Goal: Obtain resource: Obtain resource

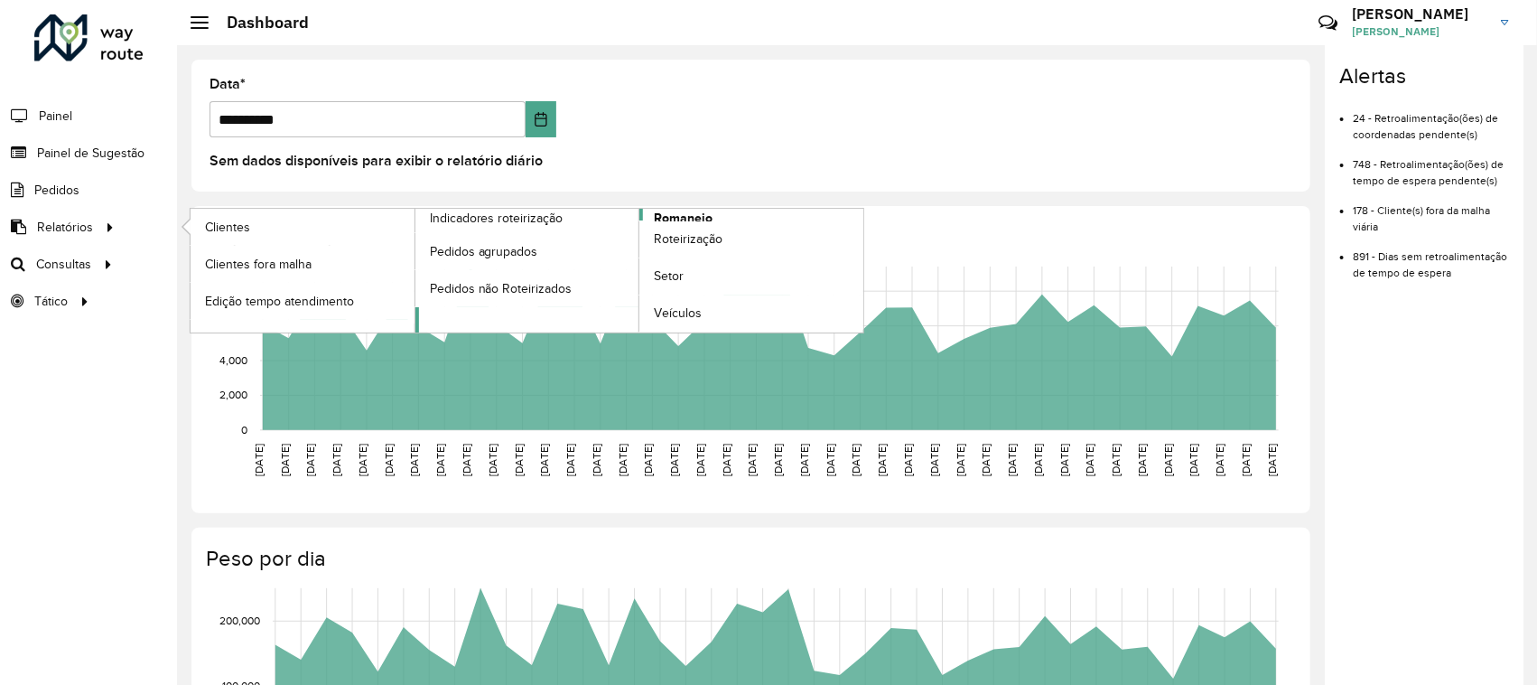
click at [687, 218] on span "Romaneio" at bounding box center [683, 218] width 59 height 19
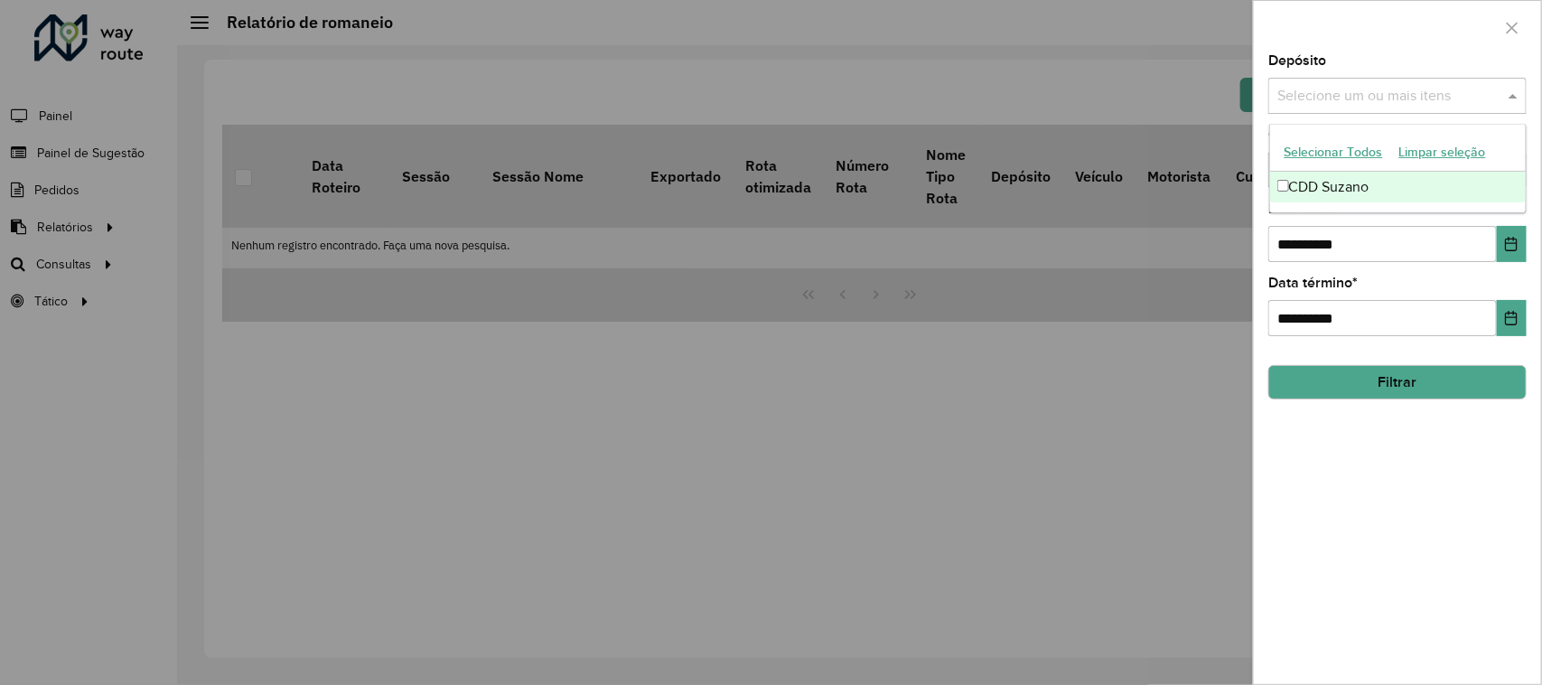
click at [1436, 92] on input "text" at bounding box center [1388, 97] width 231 height 22
click at [1382, 187] on div "CDD Suzano" at bounding box center [1398, 187] width 257 height 31
click at [1443, 42] on div at bounding box center [1397, 27] width 287 height 53
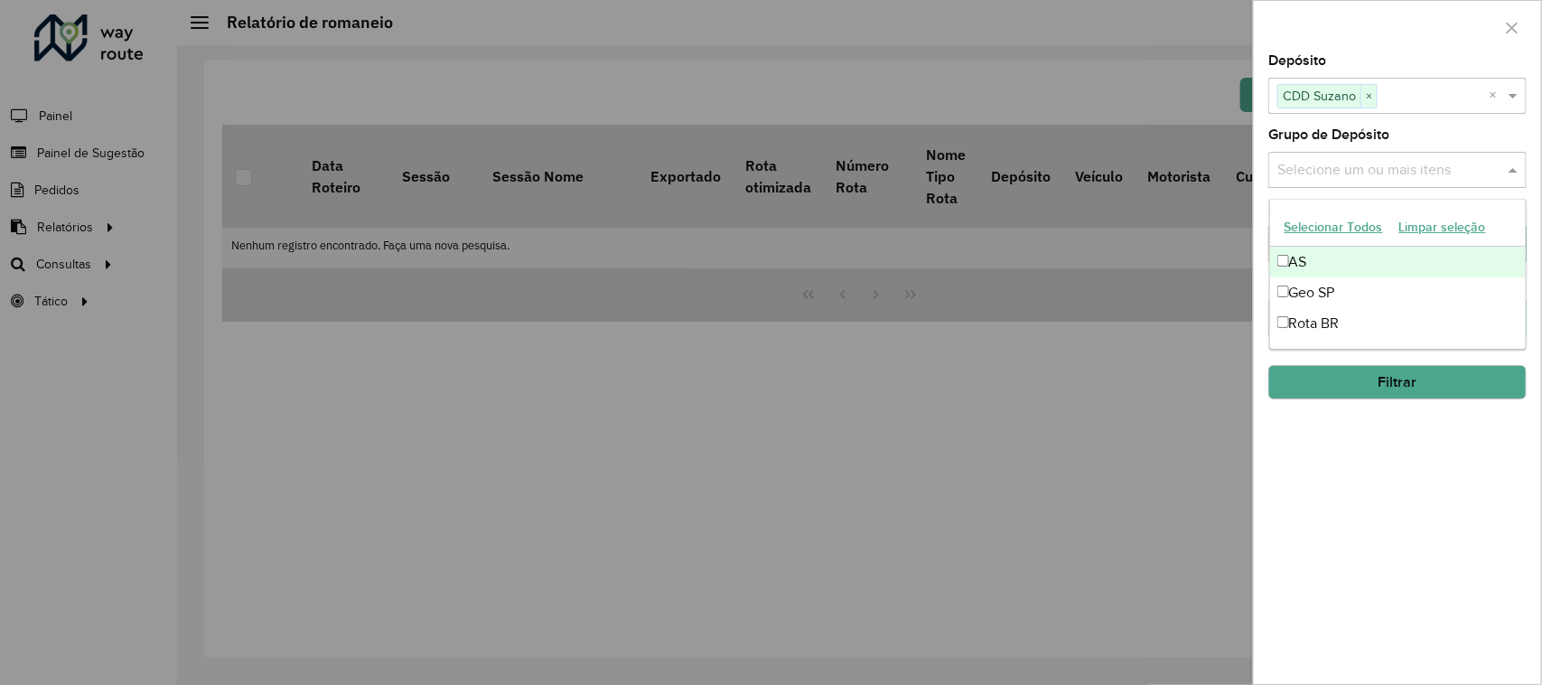
click at [1392, 177] on input "text" at bounding box center [1388, 171] width 231 height 22
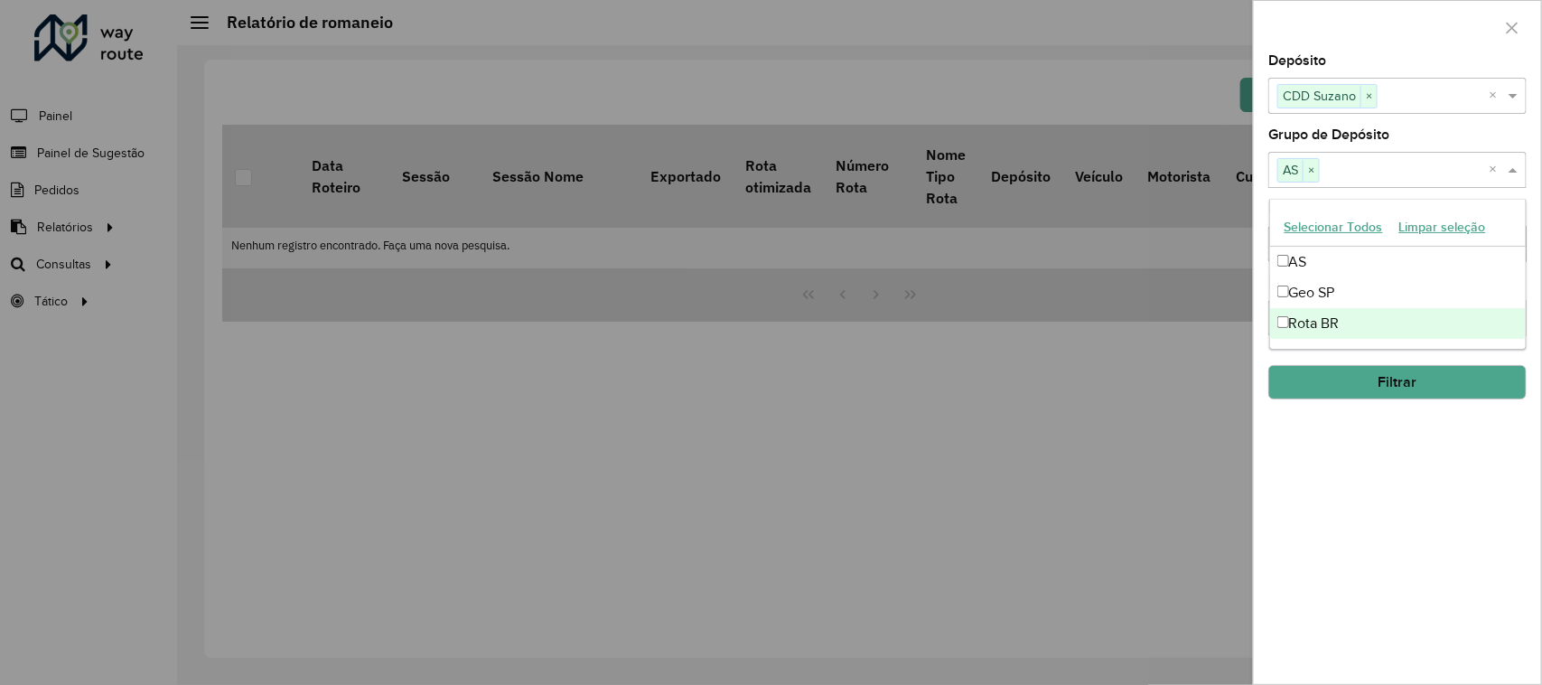
click at [1290, 328] on div "Rota BR" at bounding box center [1398, 323] width 257 height 31
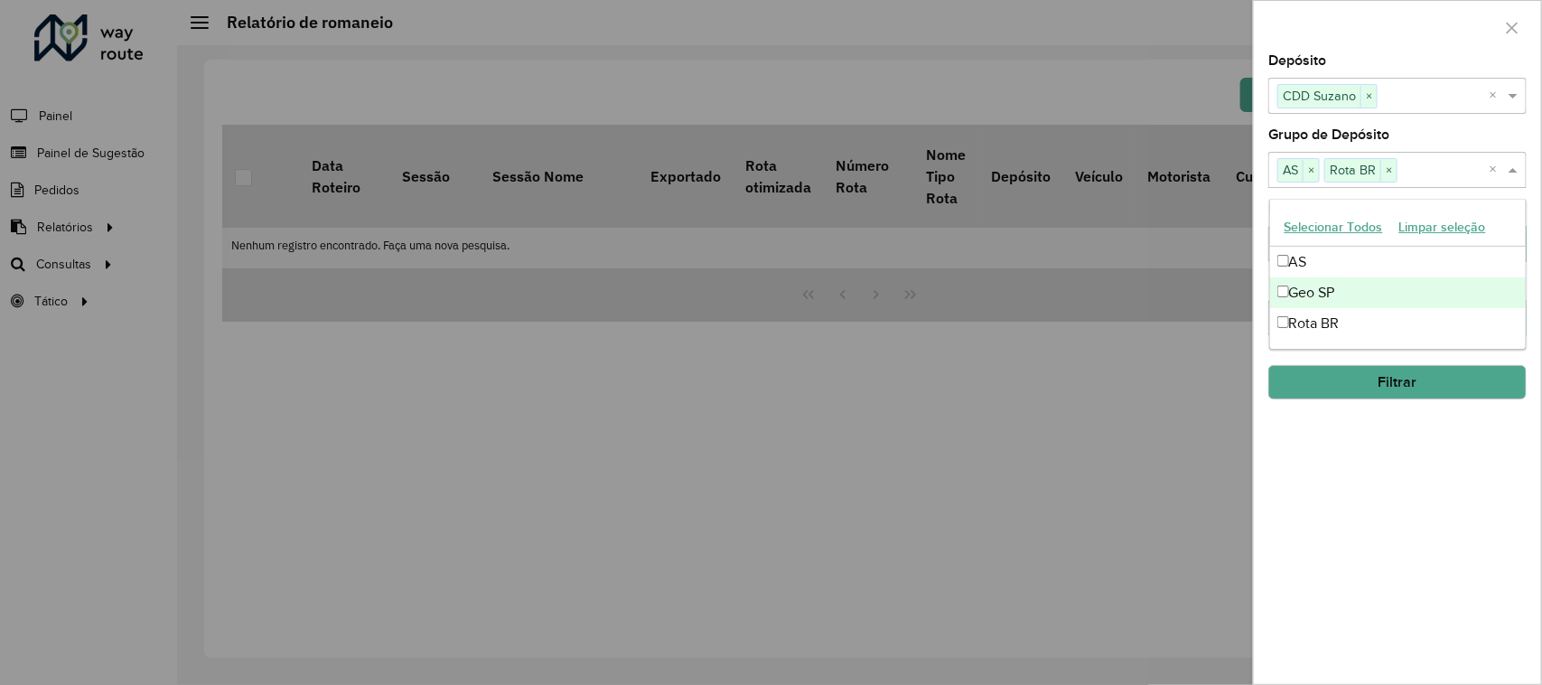
click at [1480, 138] on div "Grupo de Depósito Selecione um ou mais itens AS × Rota BR × ×" at bounding box center [1397, 158] width 258 height 60
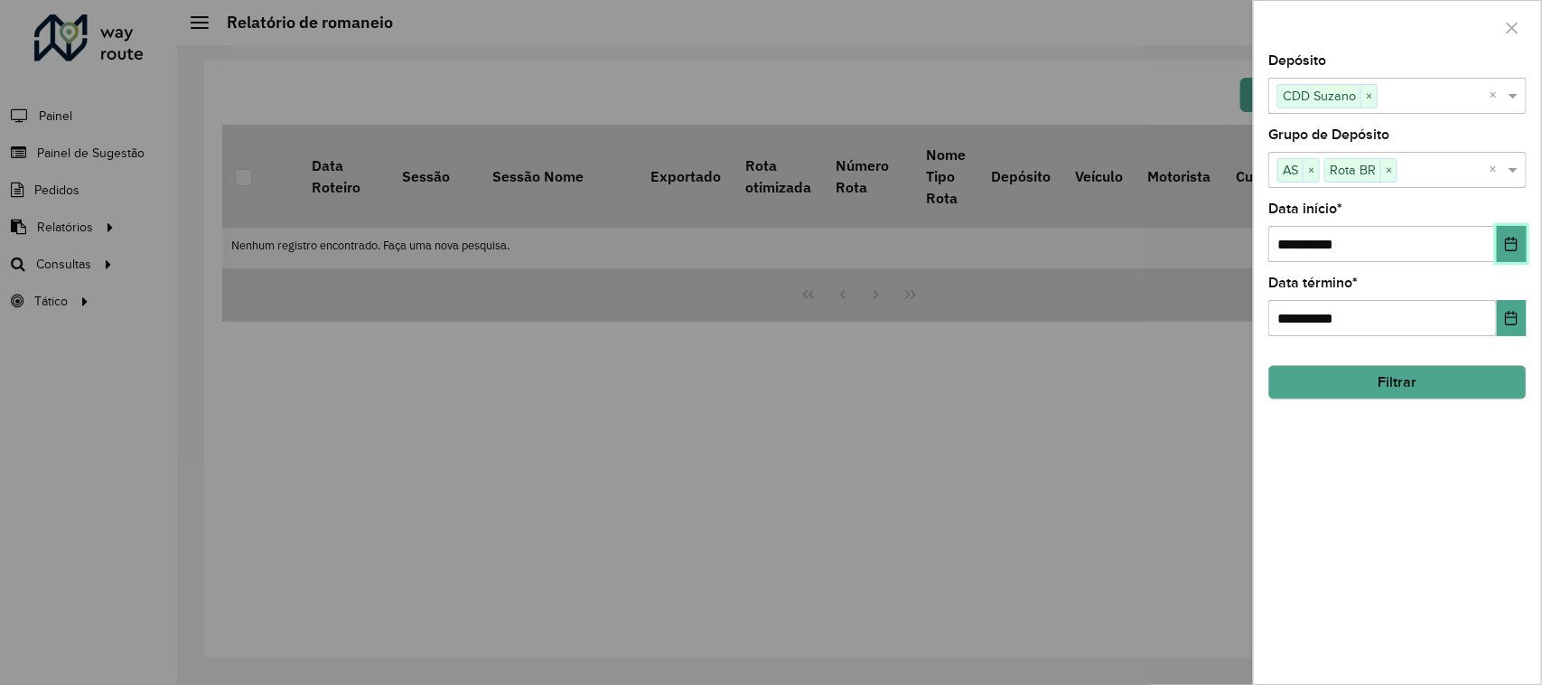
drag, startPoint x: 1525, startPoint y: 242, endPoint x: 1529, endPoint y: 232, distance: 10.9
click at [1527, 242] on div "**********" at bounding box center [1397, 369] width 287 height 630
click at [1518, 254] on button "Choose Date" at bounding box center [1512, 244] width 30 height 36
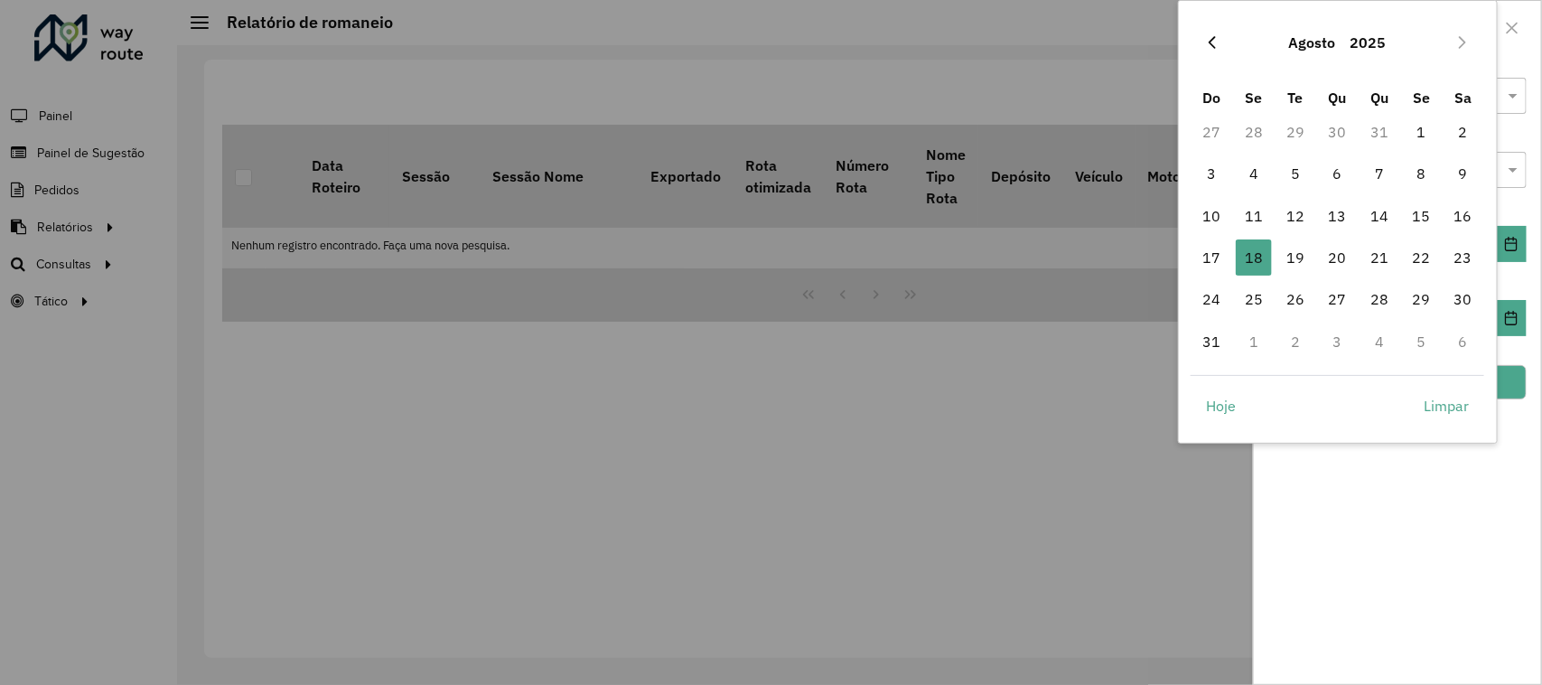
click at [1212, 52] on button "Previous Month" at bounding box center [1212, 42] width 29 height 29
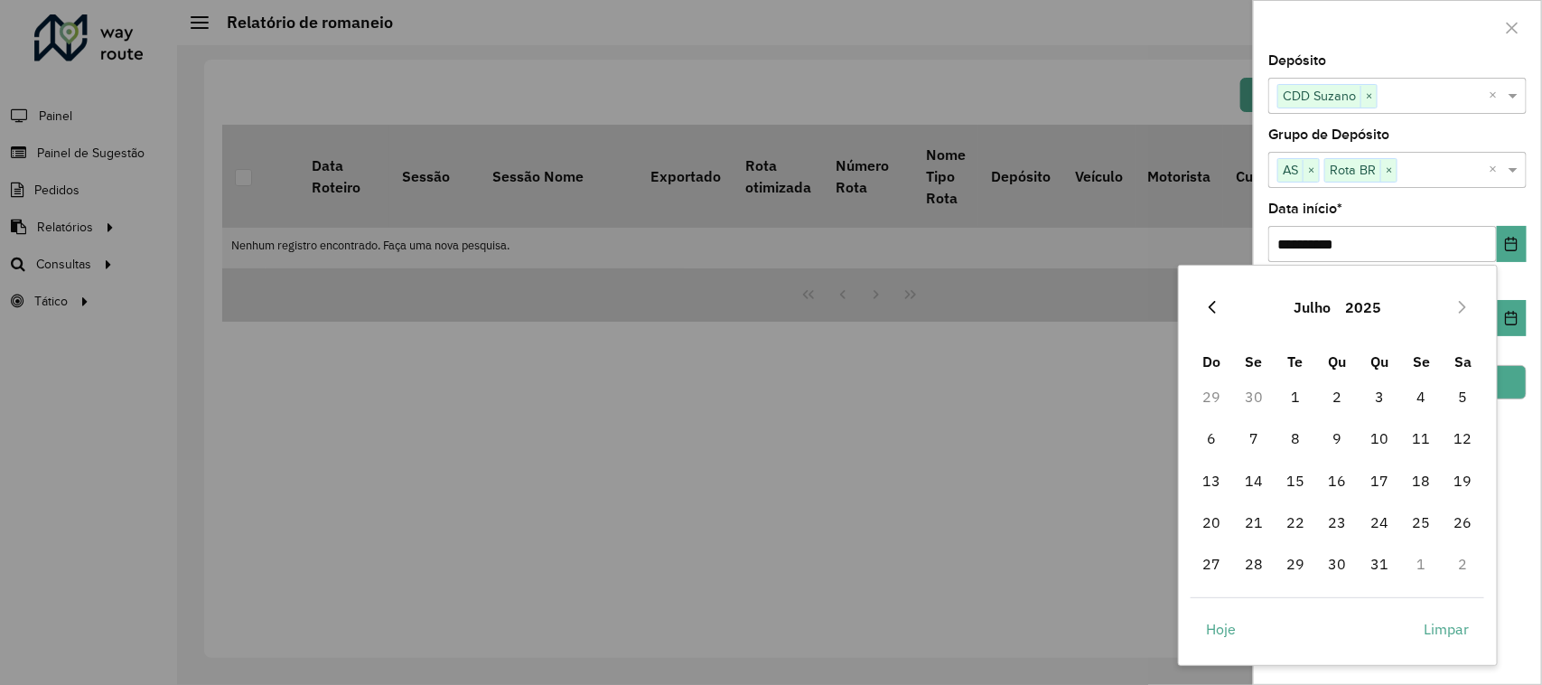
click at [1225, 310] on button "Previous Month" at bounding box center [1212, 307] width 29 height 29
click at [1220, 399] on span "1" at bounding box center [1212, 396] width 36 height 36
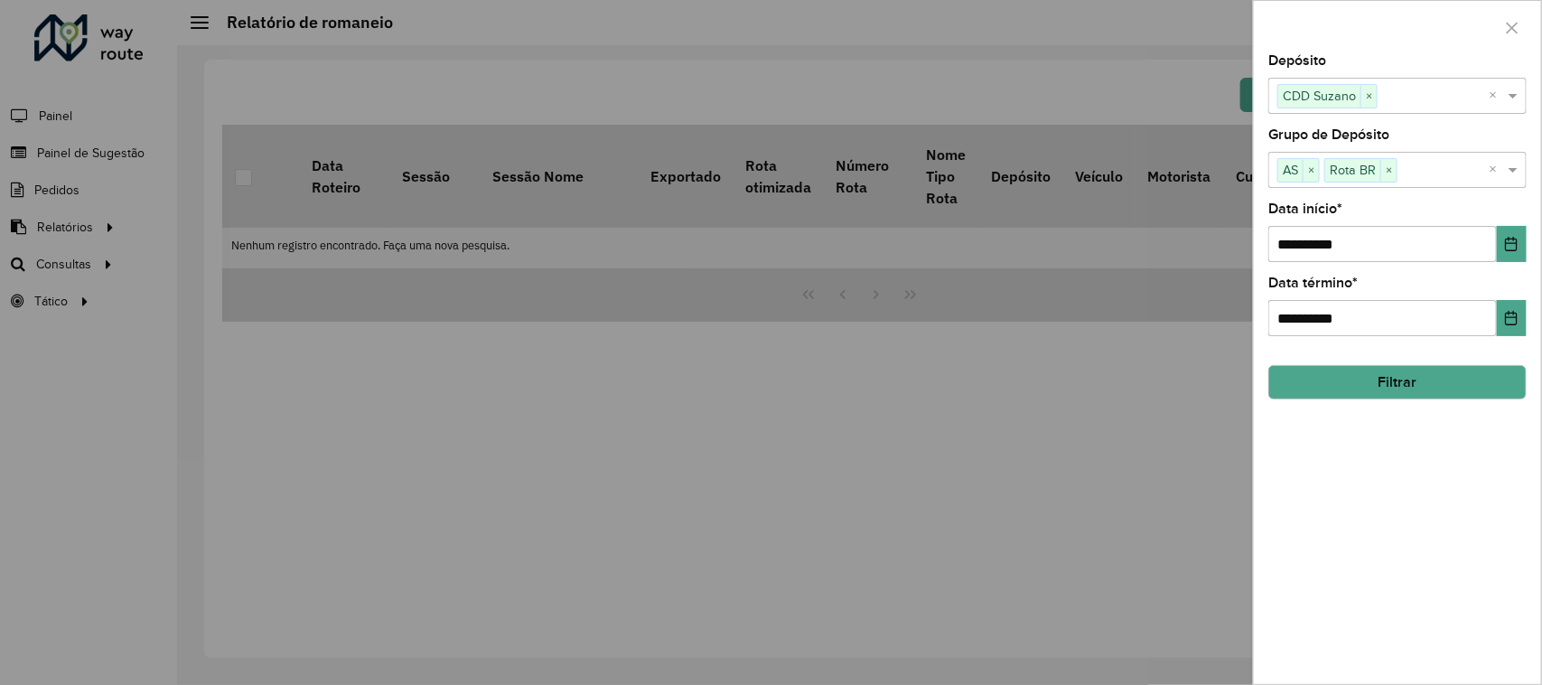
click at [1384, 379] on button "Filtrar" at bounding box center [1397, 382] width 258 height 34
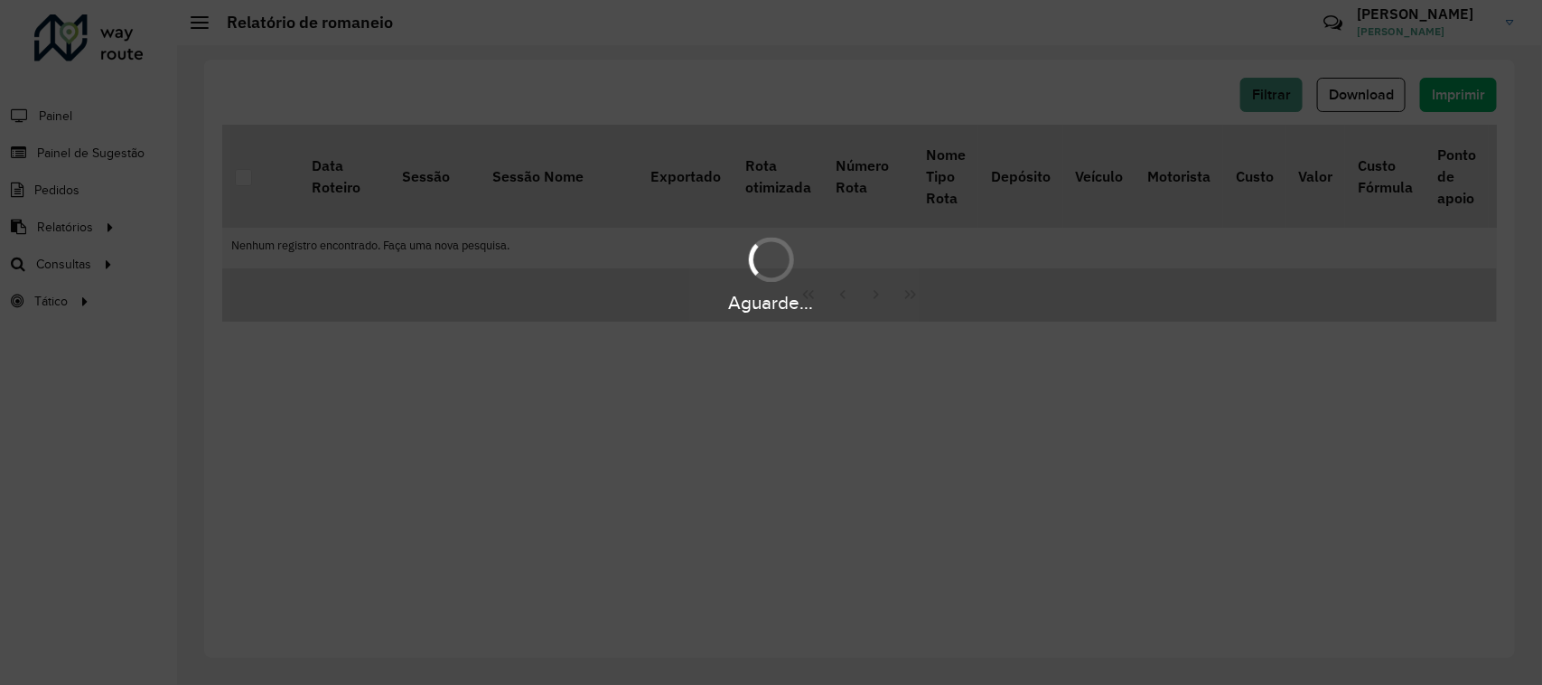
click at [1320, 214] on div "Aguarde..." at bounding box center [771, 342] width 1542 height 685
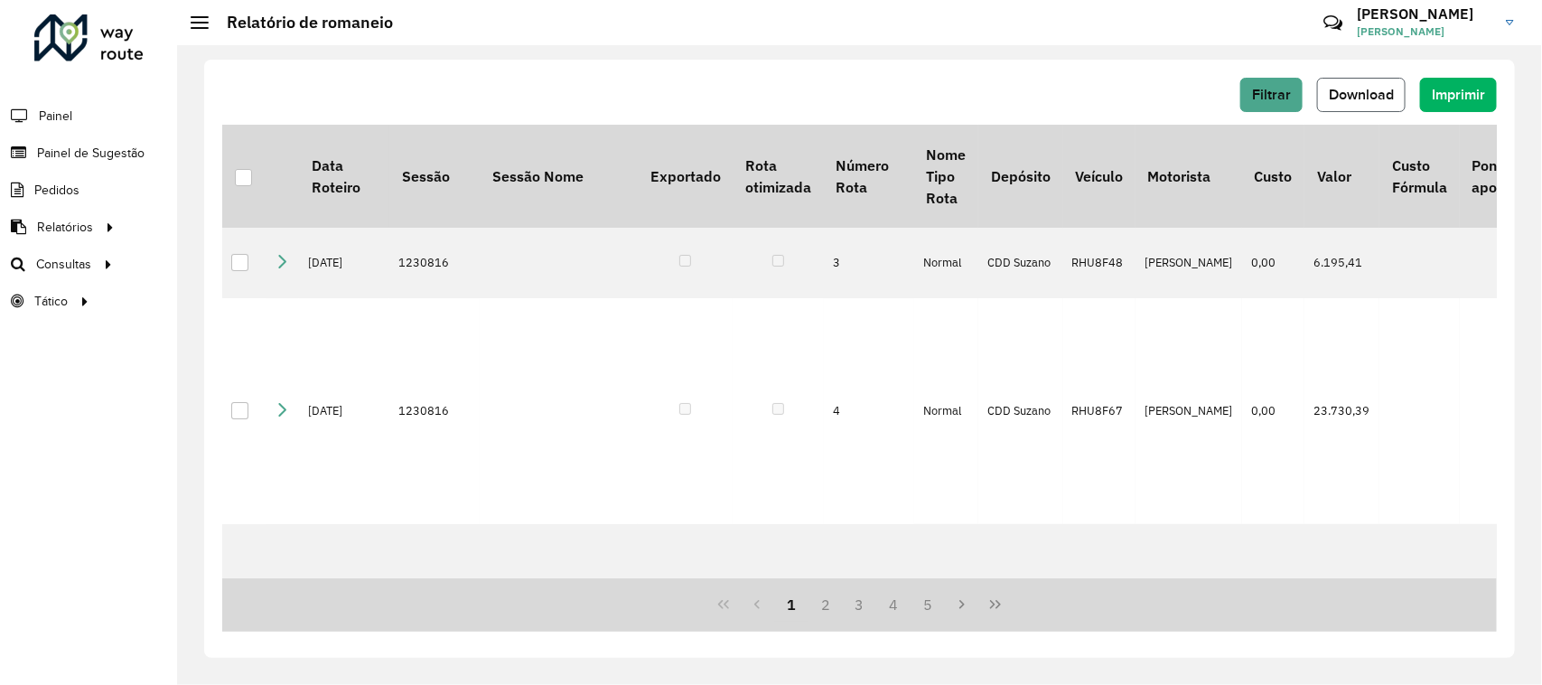
click at [1382, 105] on button "Download" at bounding box center [1361, 95] width 89 height 34
click at [1278, 95] on span "Filtrar" at bounding box center [1271, 94] width 39 height 15
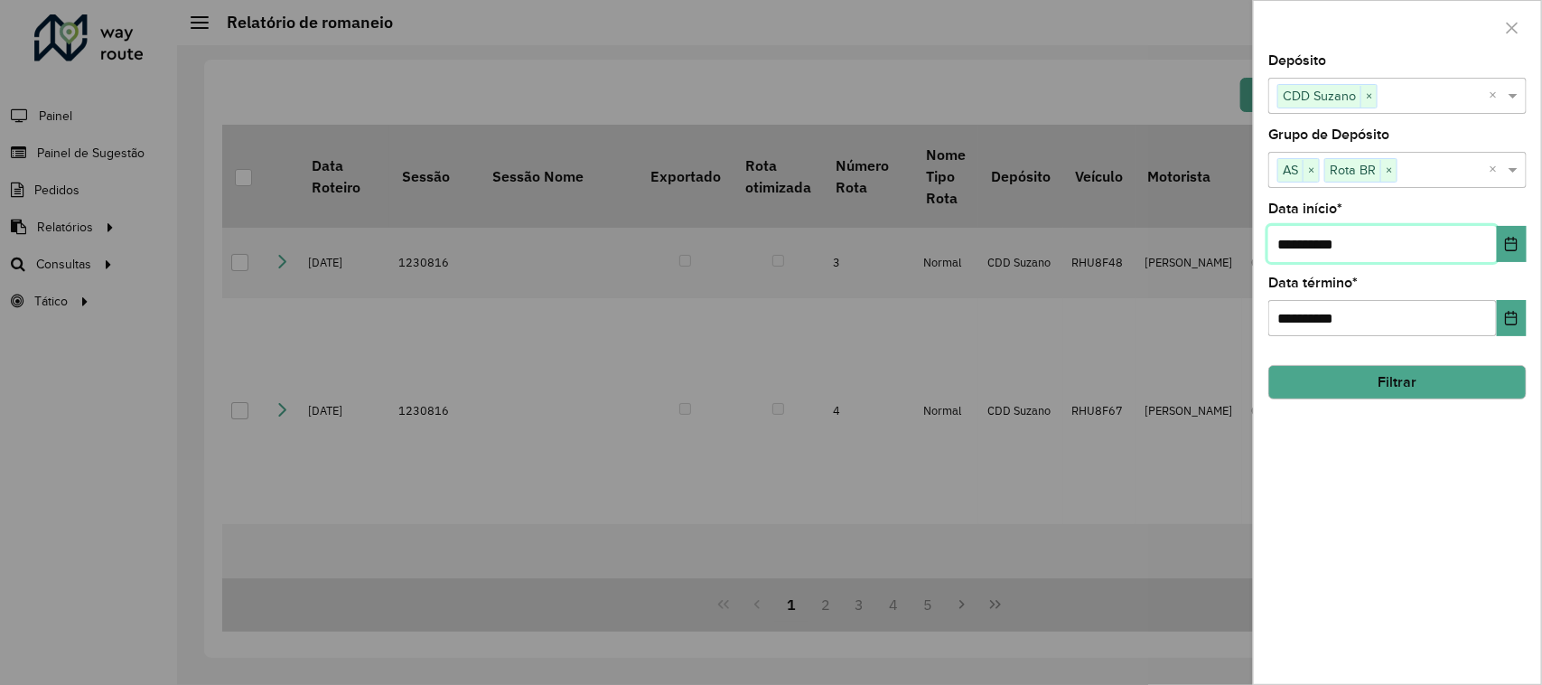
click at [1362, 249] on input "**********" at bounding box center [1382, 244] width 229 height 36
click at [1506, 242] on icon "Choose Date" at bounding box center [1512, 244] width 12 height 14
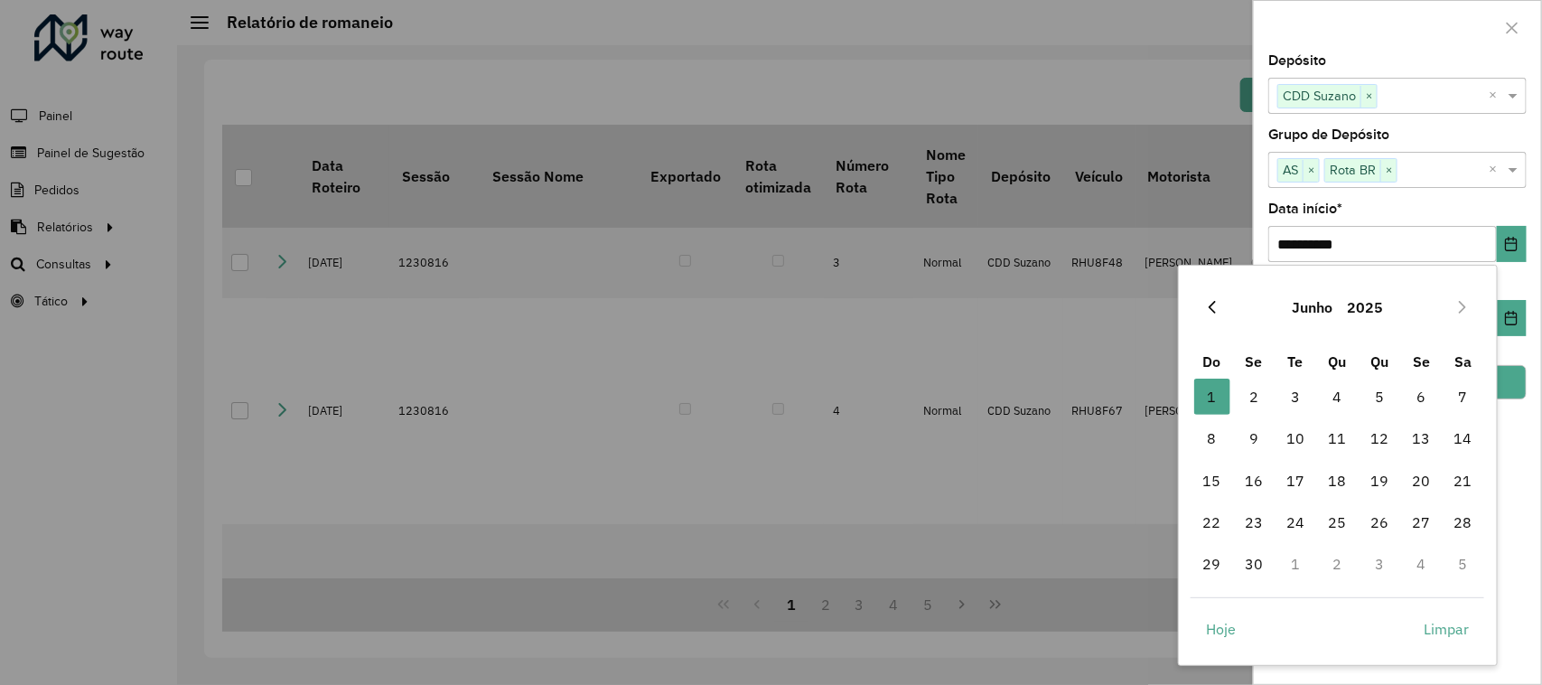
click at [1212, 295] on button "Previous Month" at bounding box center [1212, 307] width 29 height 29
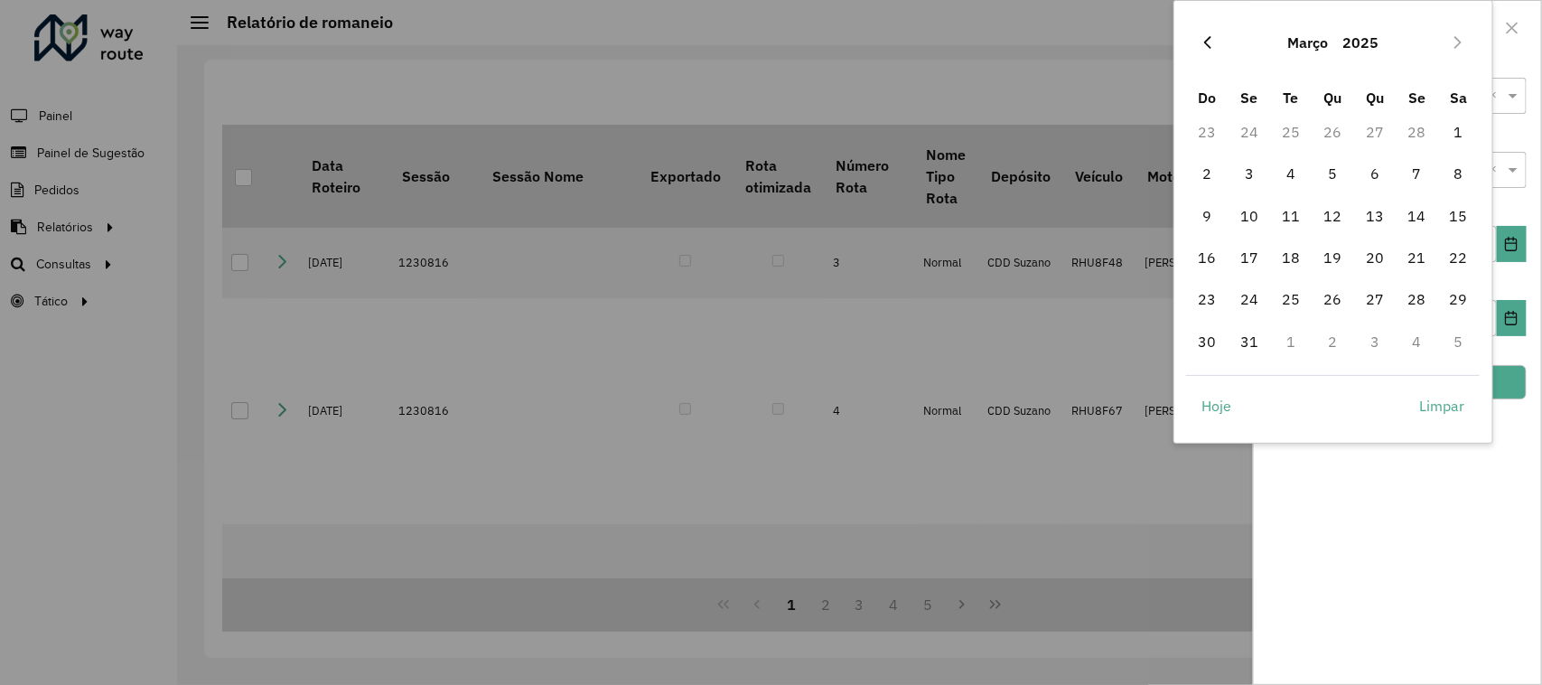
click at [1206, 41] on icon "Previous Month" at bounding box center [1207, 42] width 14 height 14
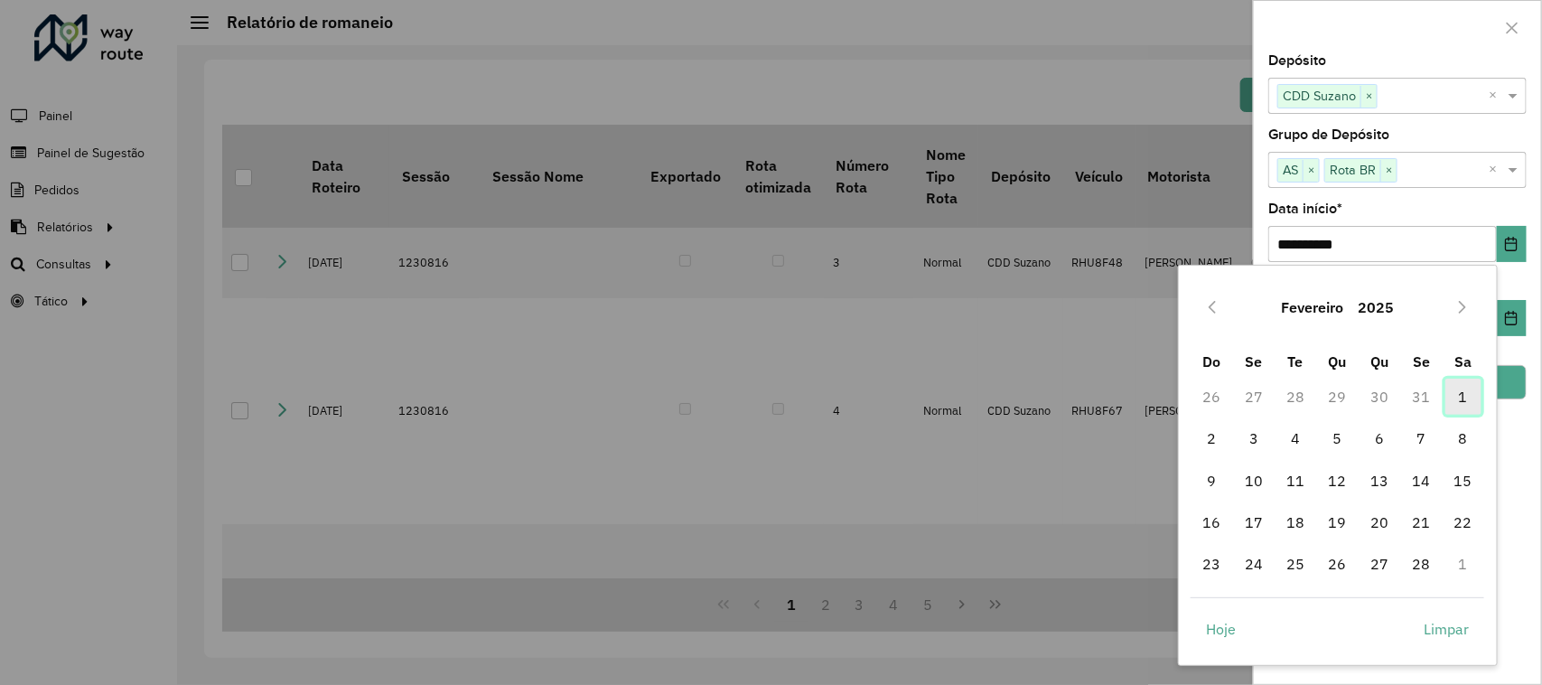
click at [1459, 394] on span "1" at bounding box center [1463, 396] width 36 height 36
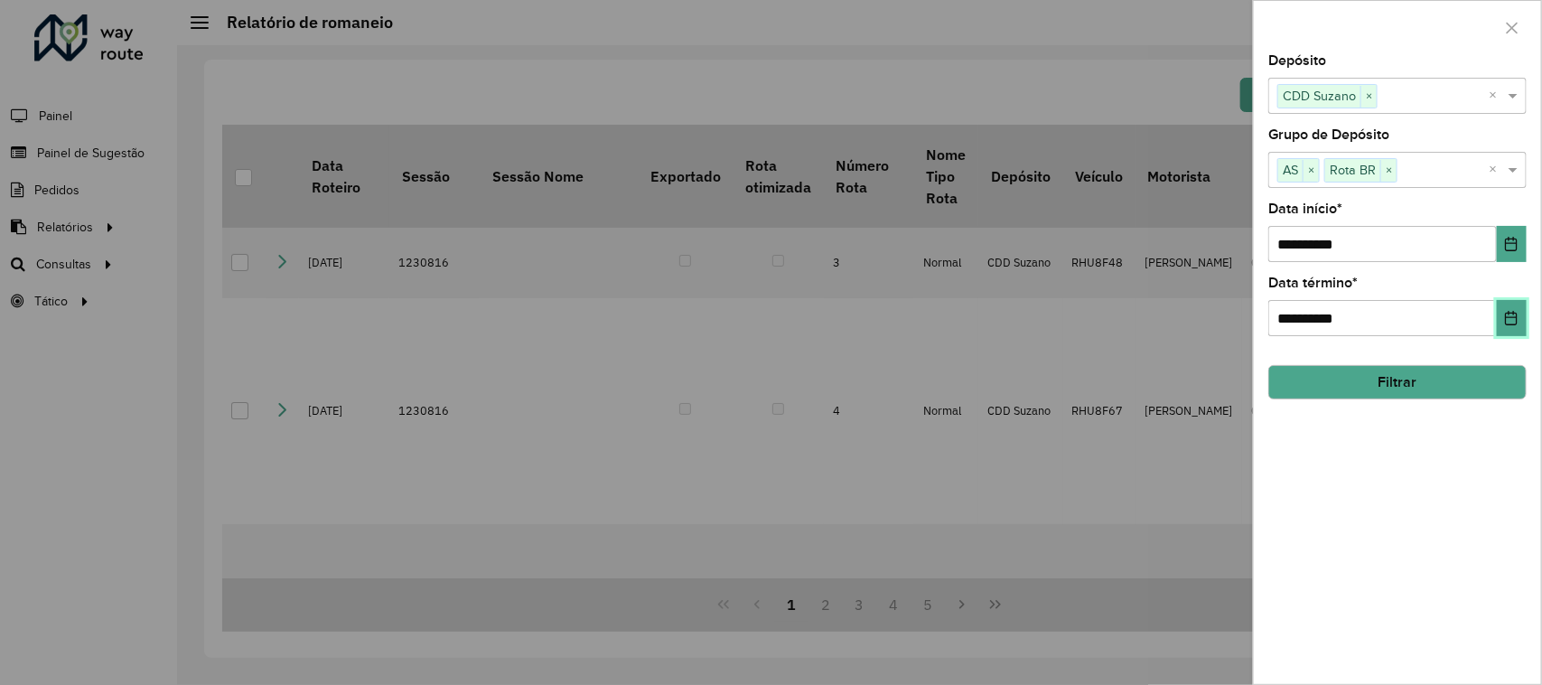
click at [1516, 309] on button "Choose Date" at bounding box center [1512, 318] width 30 height 36
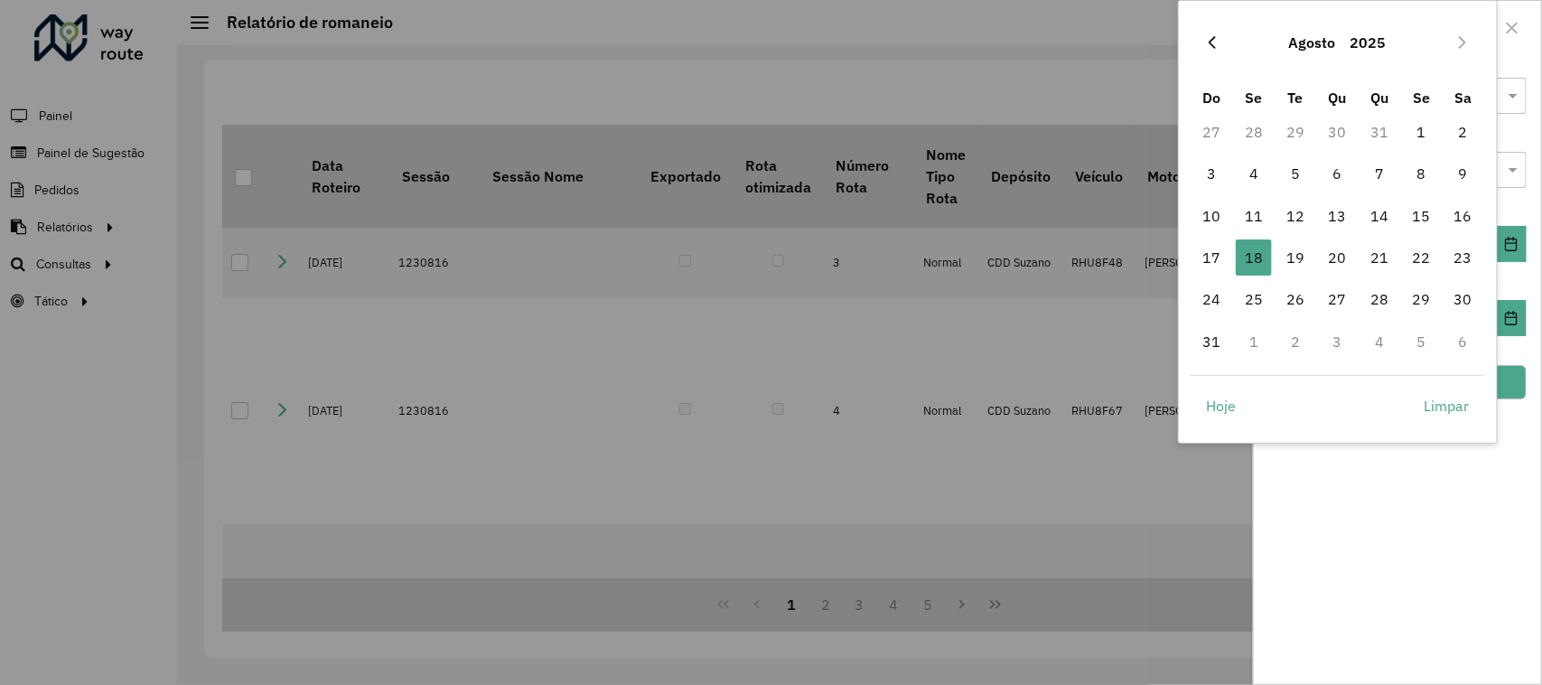
click at [1219, 45] on icon "Previous Month" at bounding box center [1212, 42] width 14 height 14
click at [1340, 304] on span "30" at bounding box center [1338, 299] width 36 height 36
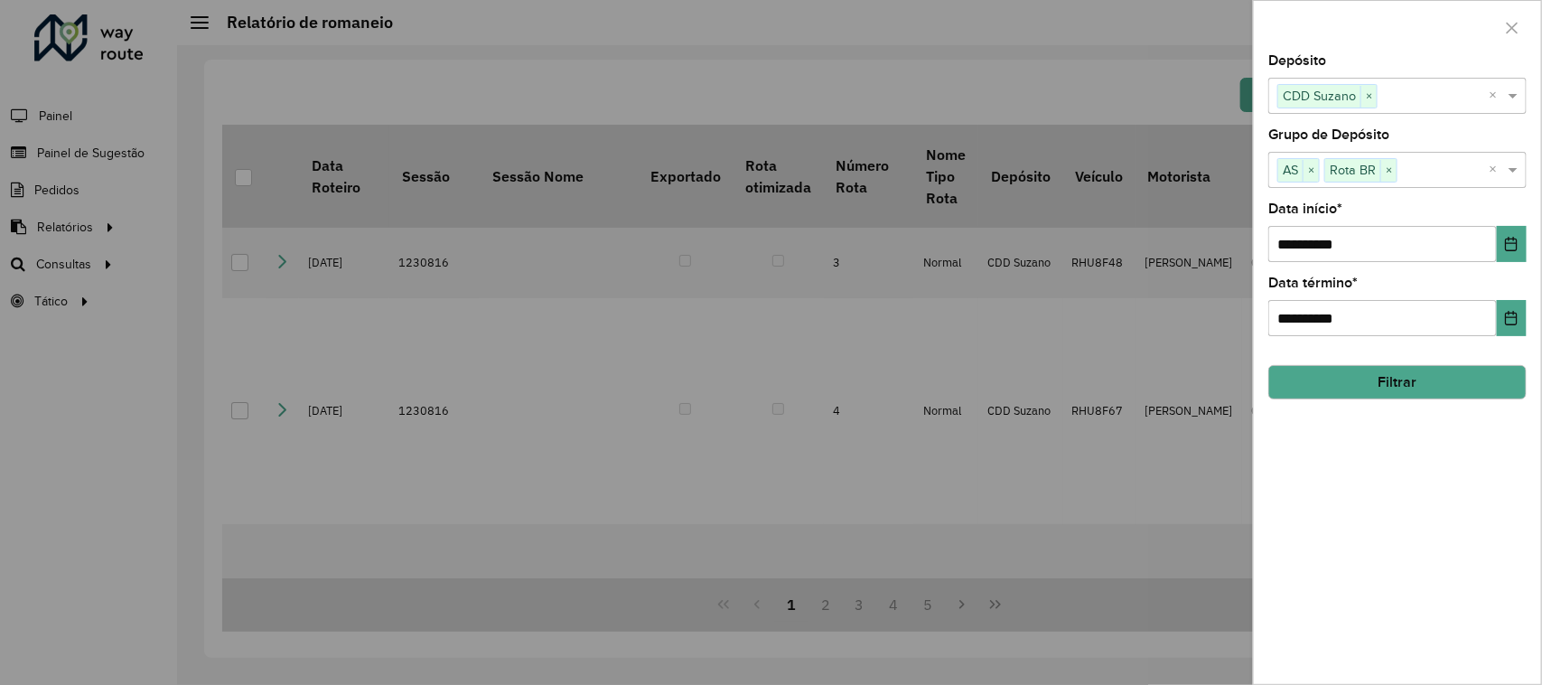
click at [1434, 388] on button "Filtrar" at bounding box center [1397, 382] width 258 height 34
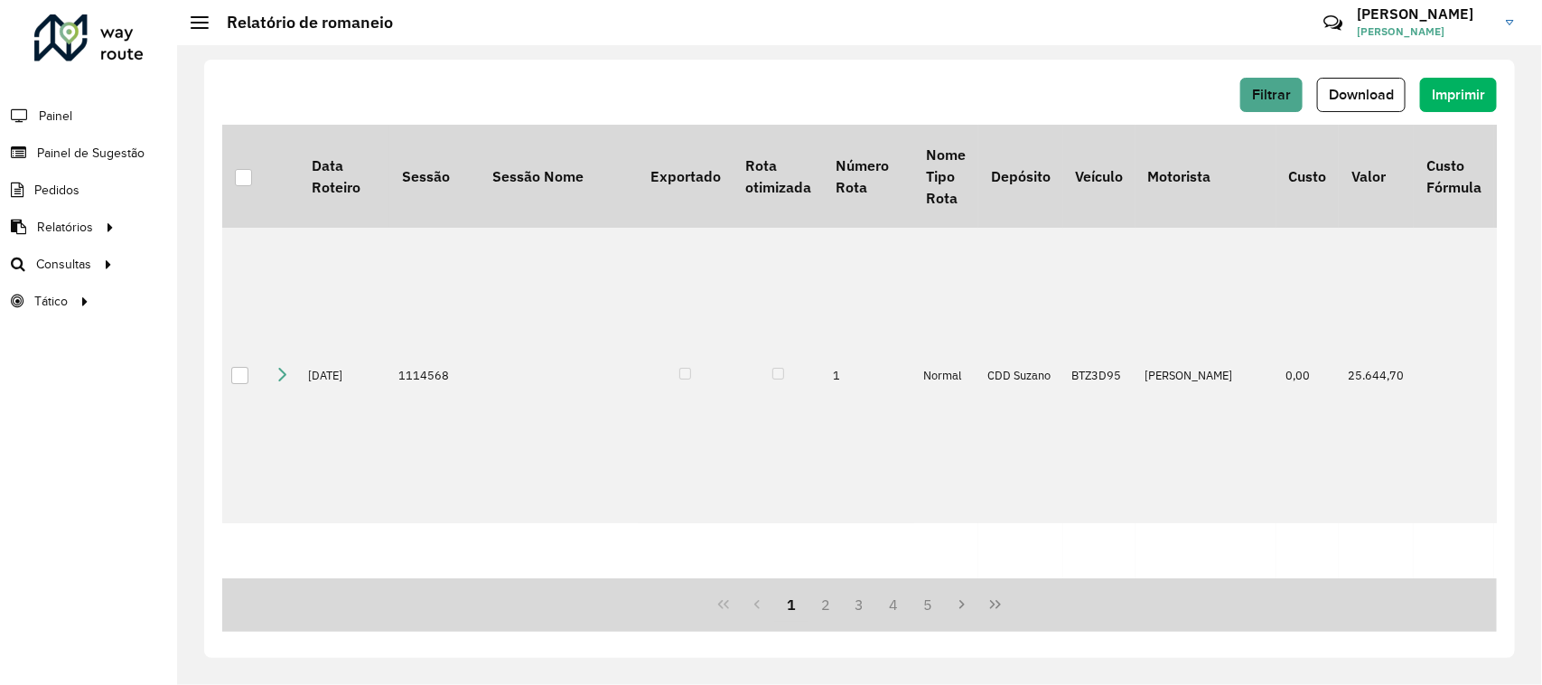
click at [1044, 33] on hb-header "Relatório de romaneio Críticas? Dúvidas? Elogios? Sugestões? Entre em contato c…" at bounding box center [859, 22] width 1365 height 45
click at [1376, 87] on span "Download" at bounding box center [1361, 94] width 65 height 15
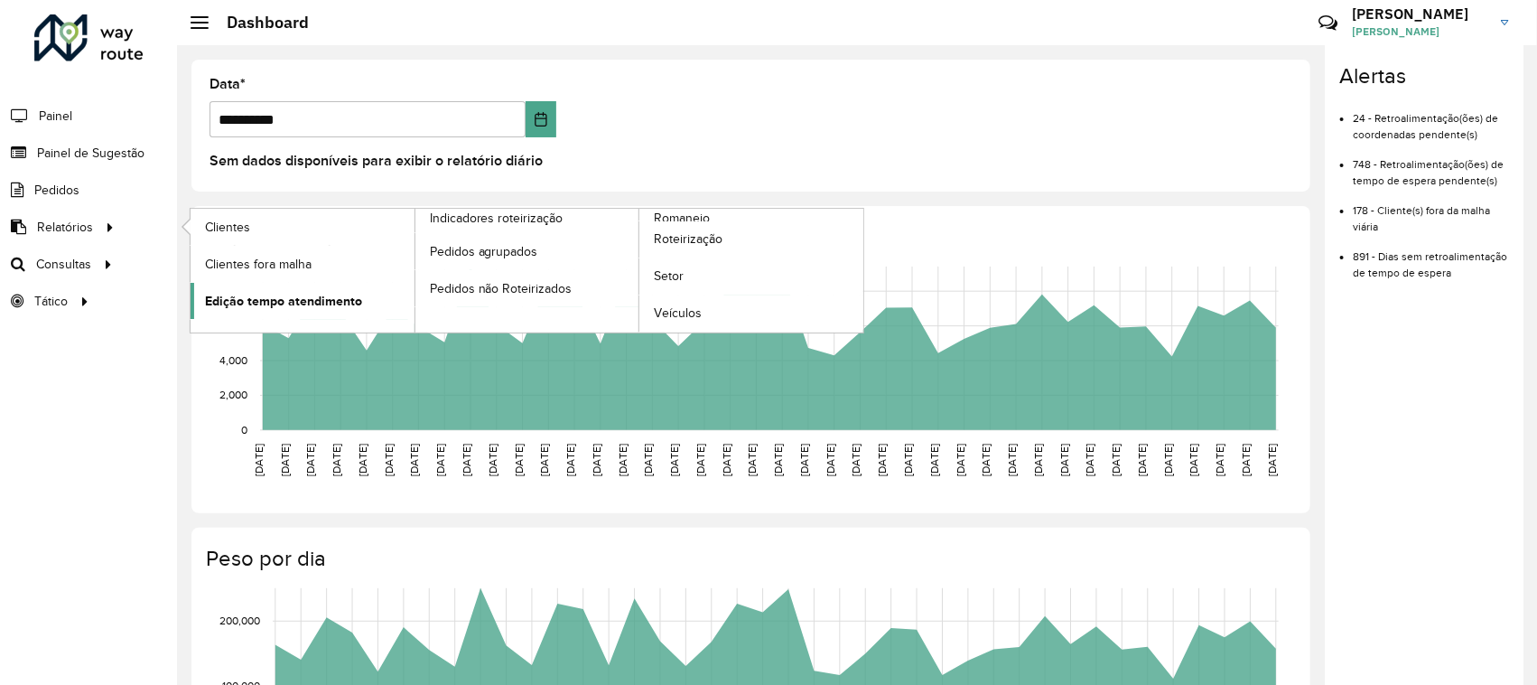
click at [289, 295] on span "Edição tempo atendimento" at bounding box center [283, 301] width 157 height 19
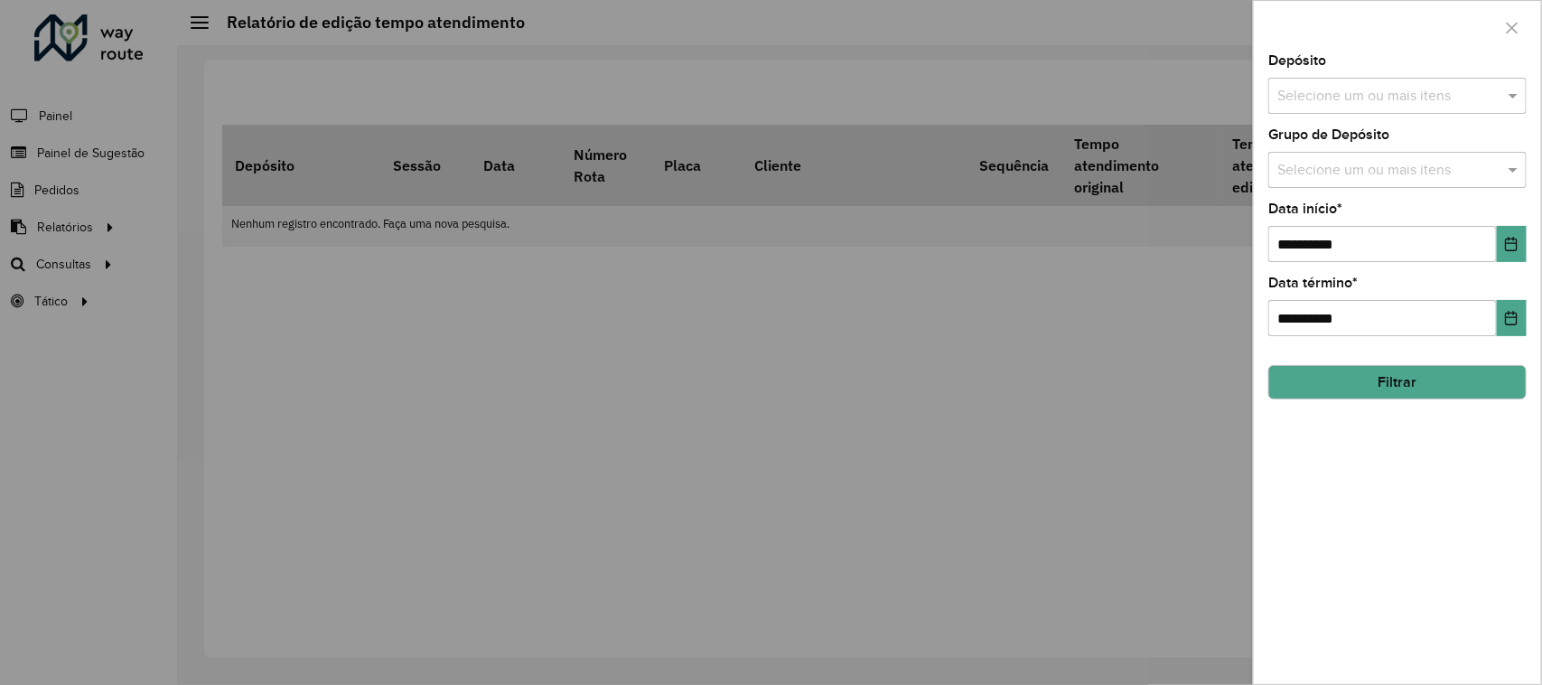
click at [1335, 96] on input "text" at bounding box center [1388, 97] width 231 height 22
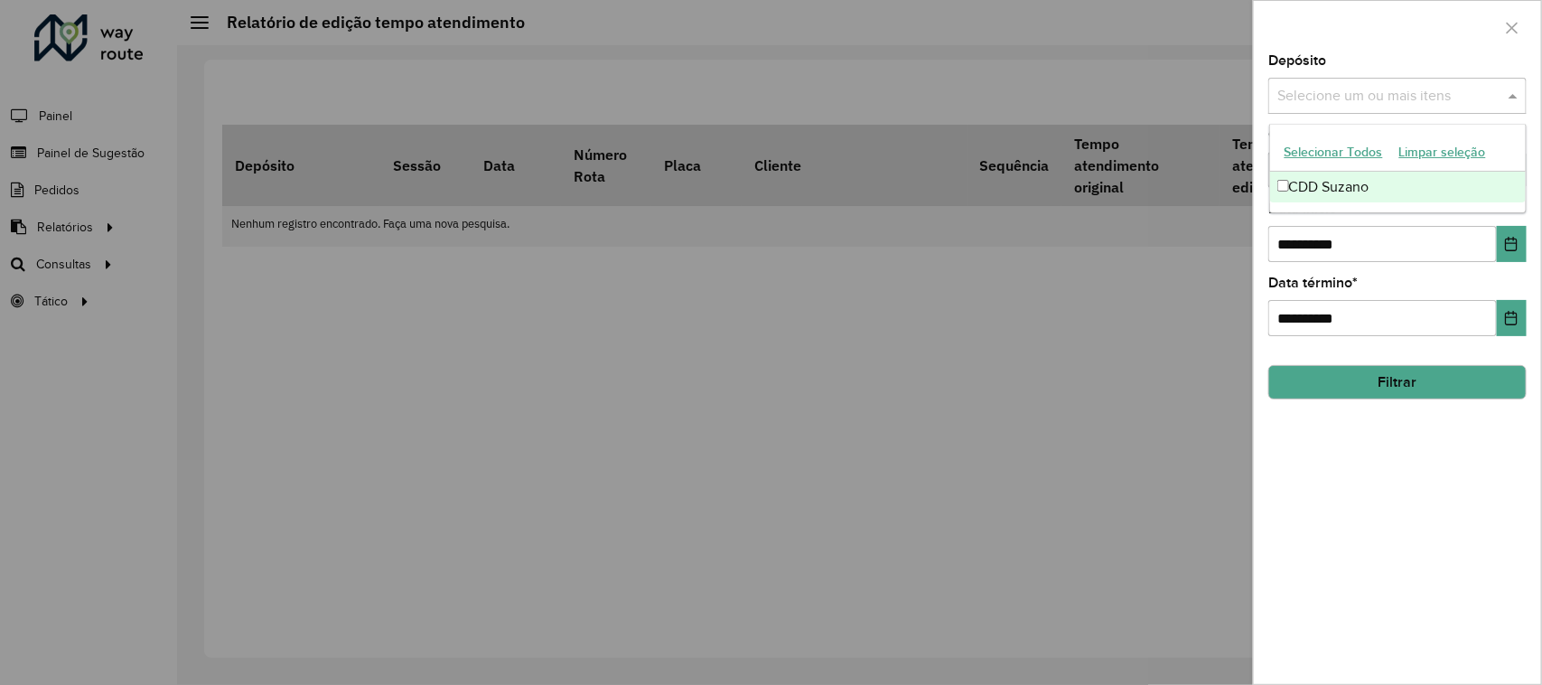
click at [1344, 195] on div "CDD Suzano" at bounding box center [1398, 187] width 257 height 31
click at [1340, 55] on div "Depósito Selecione um ou mais itens CDD Suzano × ×" at bounding box center [1397, 84] width 258 height 60
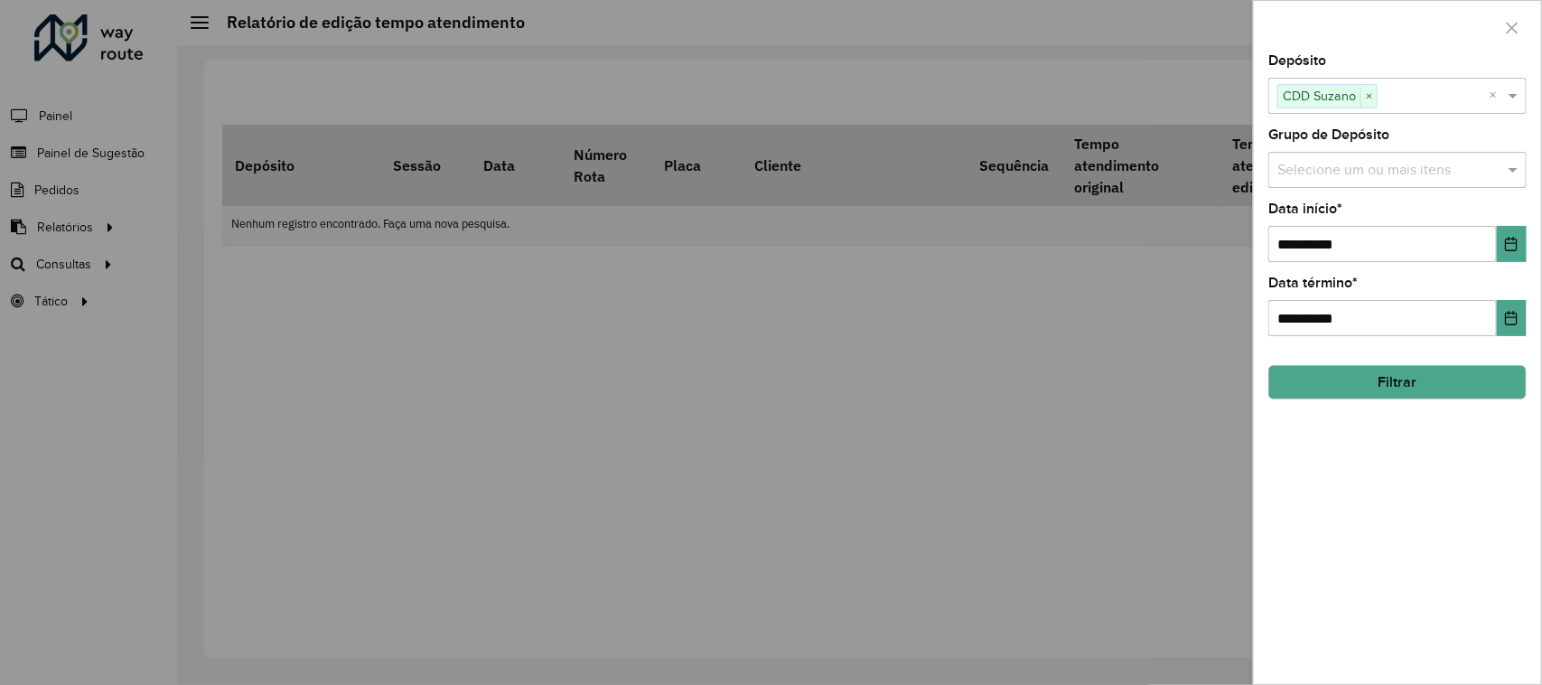
click at [1339, 176] on input "text" at bounding box center [1388, 171] width 231 height 22
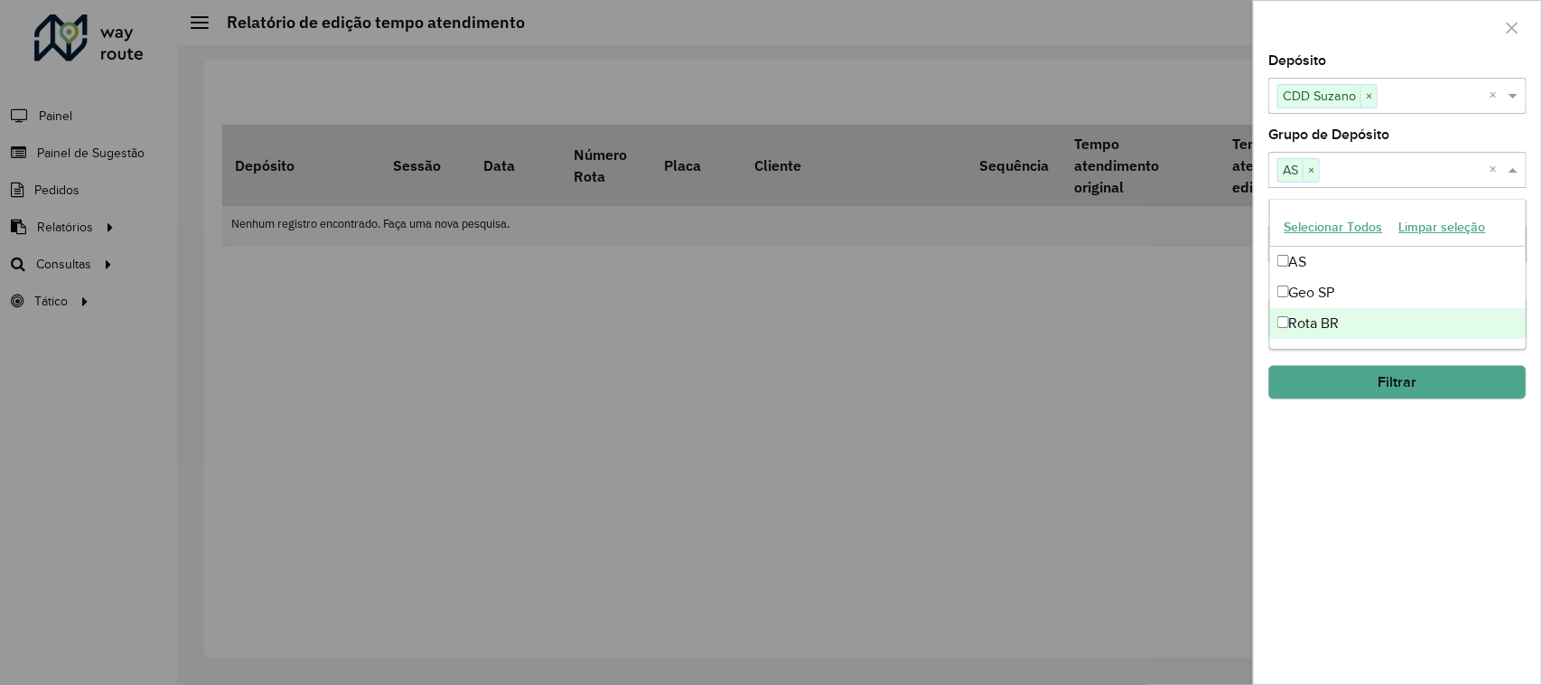
click at [1292, 316] on div "Rota BR" at bounding box center [1398, 323] width 257 height 31
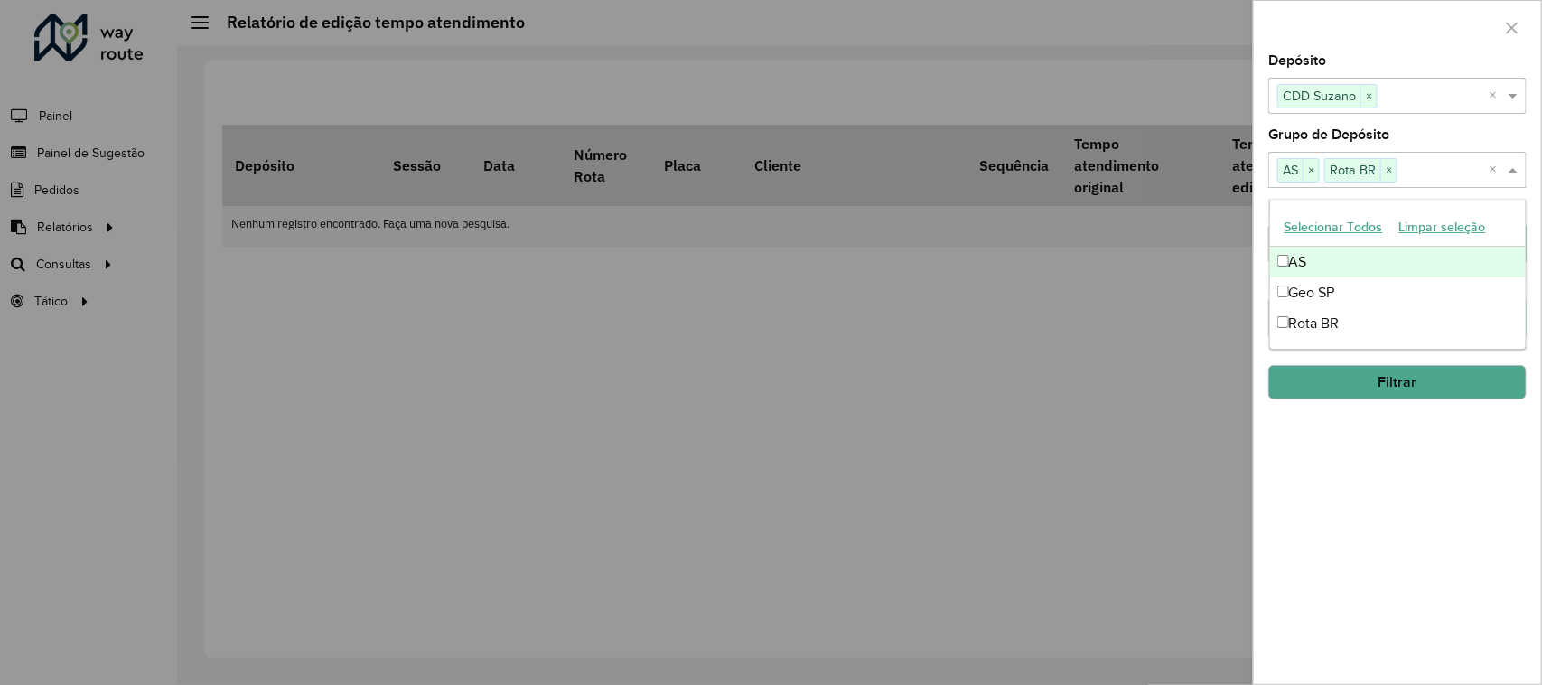
click at [1401, 70] on div "Depósito Selecione um ou mais itens CDD Suzano × ×" at bounding box center [1397, 84] width 258 height 60
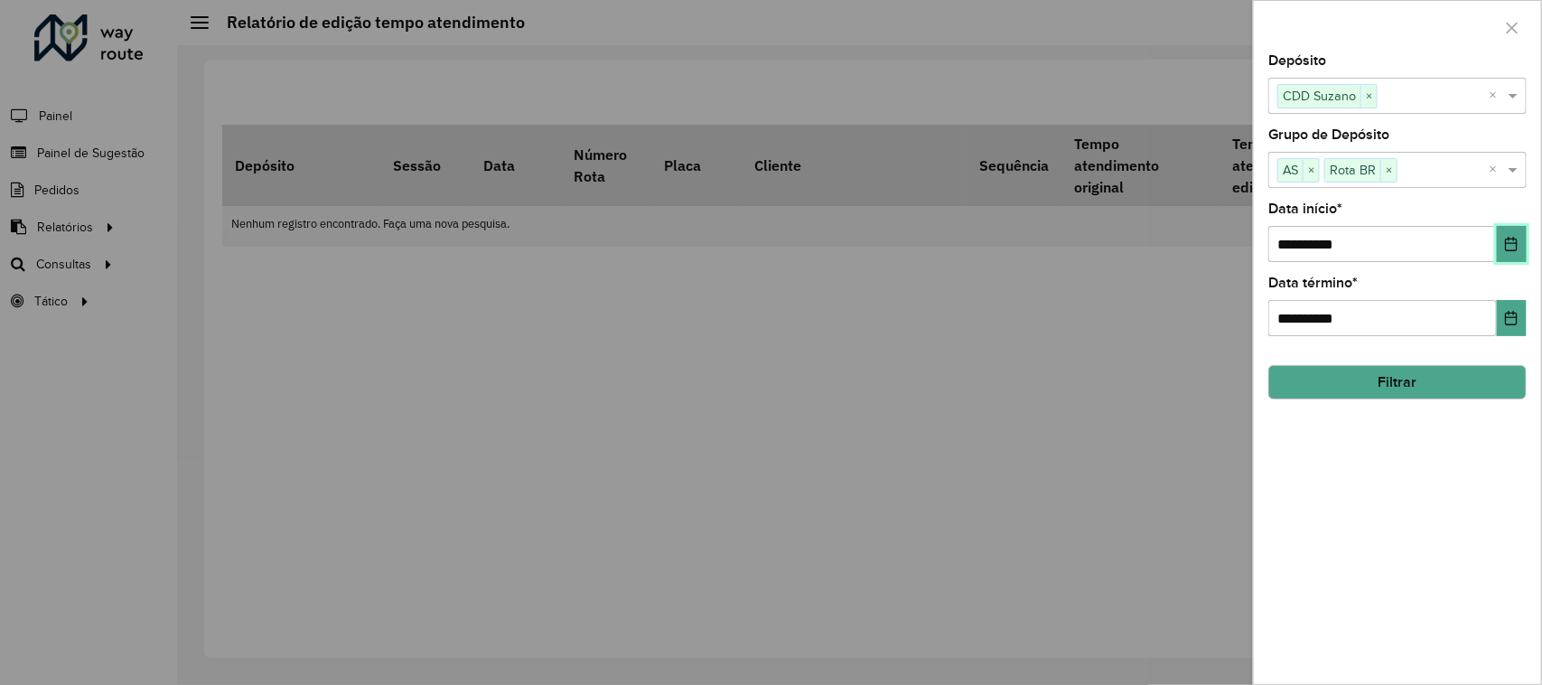
click at [1514, 238] on icon "Choose Date" at bounding box center [1511, 244] width 14 height 14
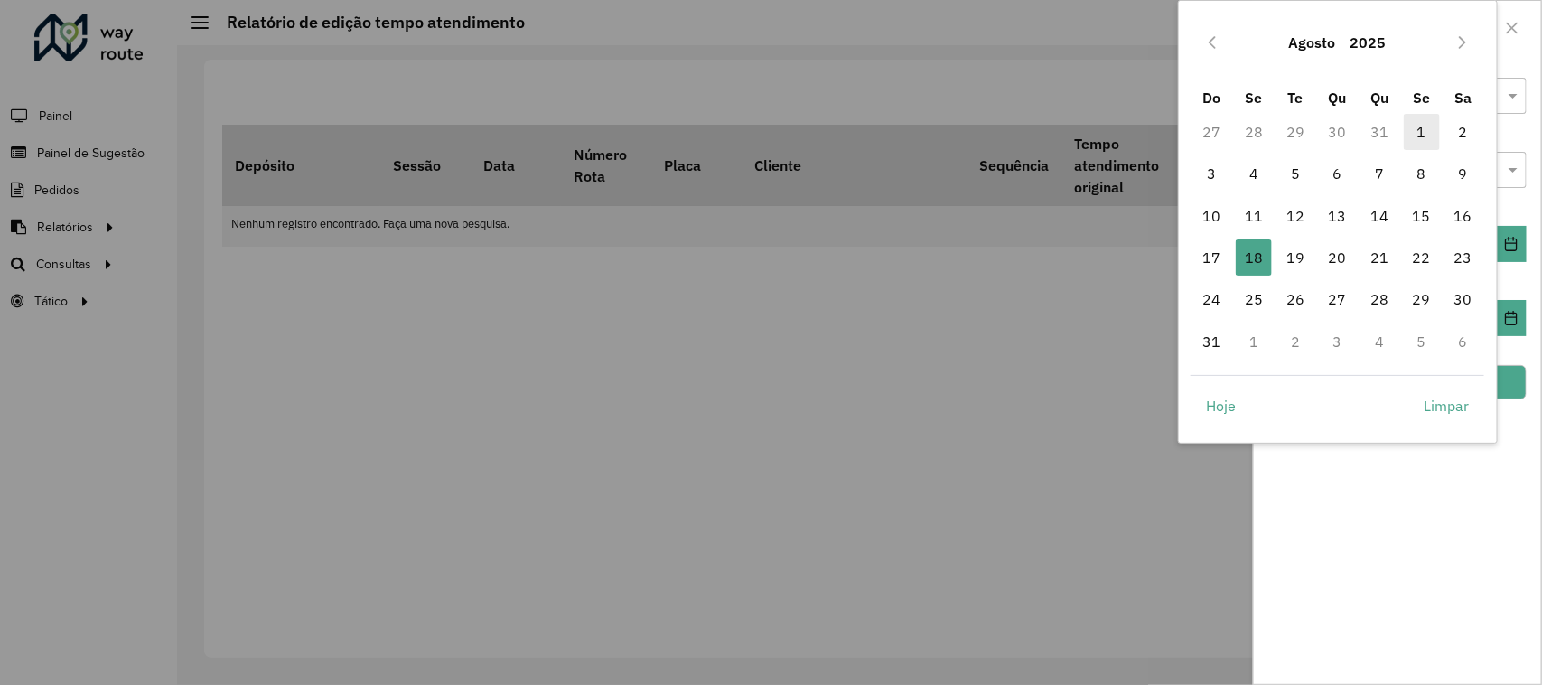
click at [1421, 134] on span "1" at bounding box center [1422, 132] width 36 height 36
type input "**********"
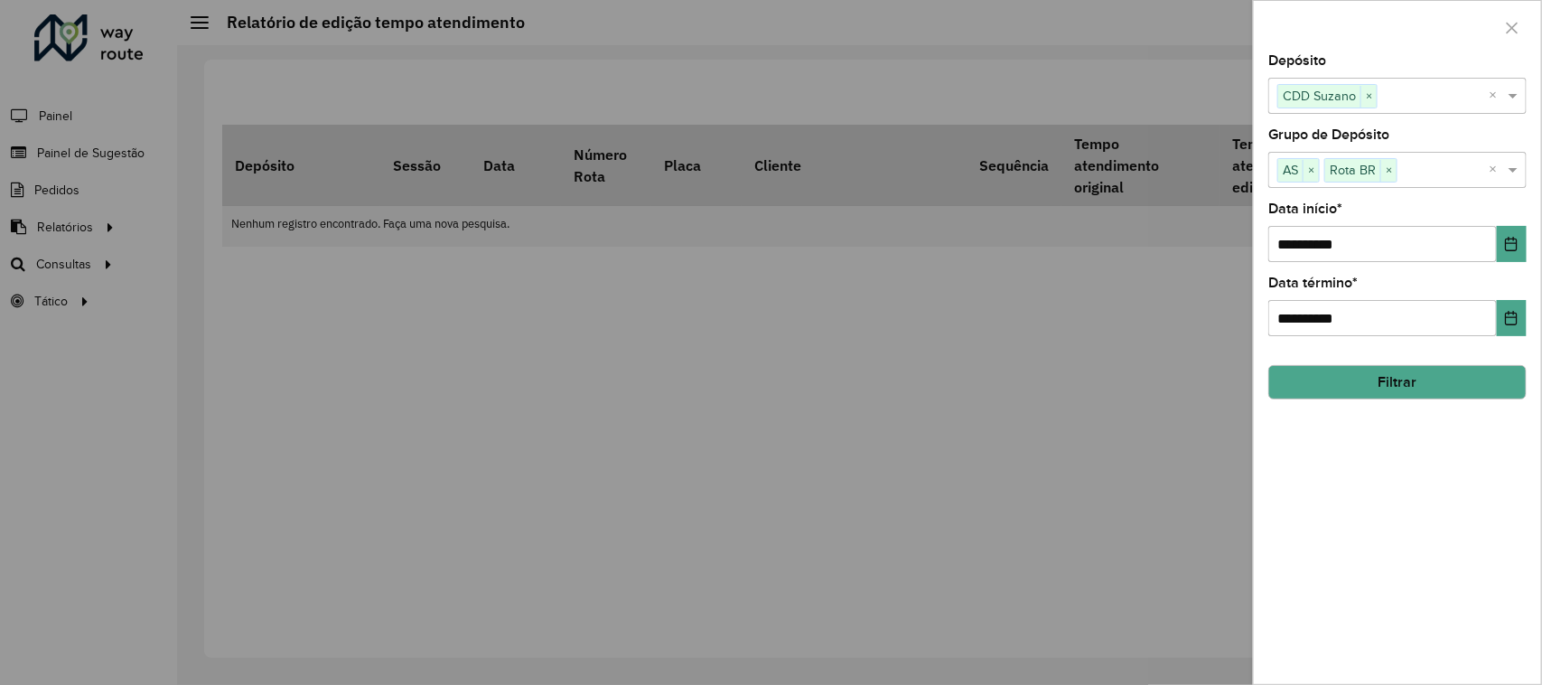
click at [1380, 393] on button "Filtrar" at bounding box center [1397, 382] width 258 height 34
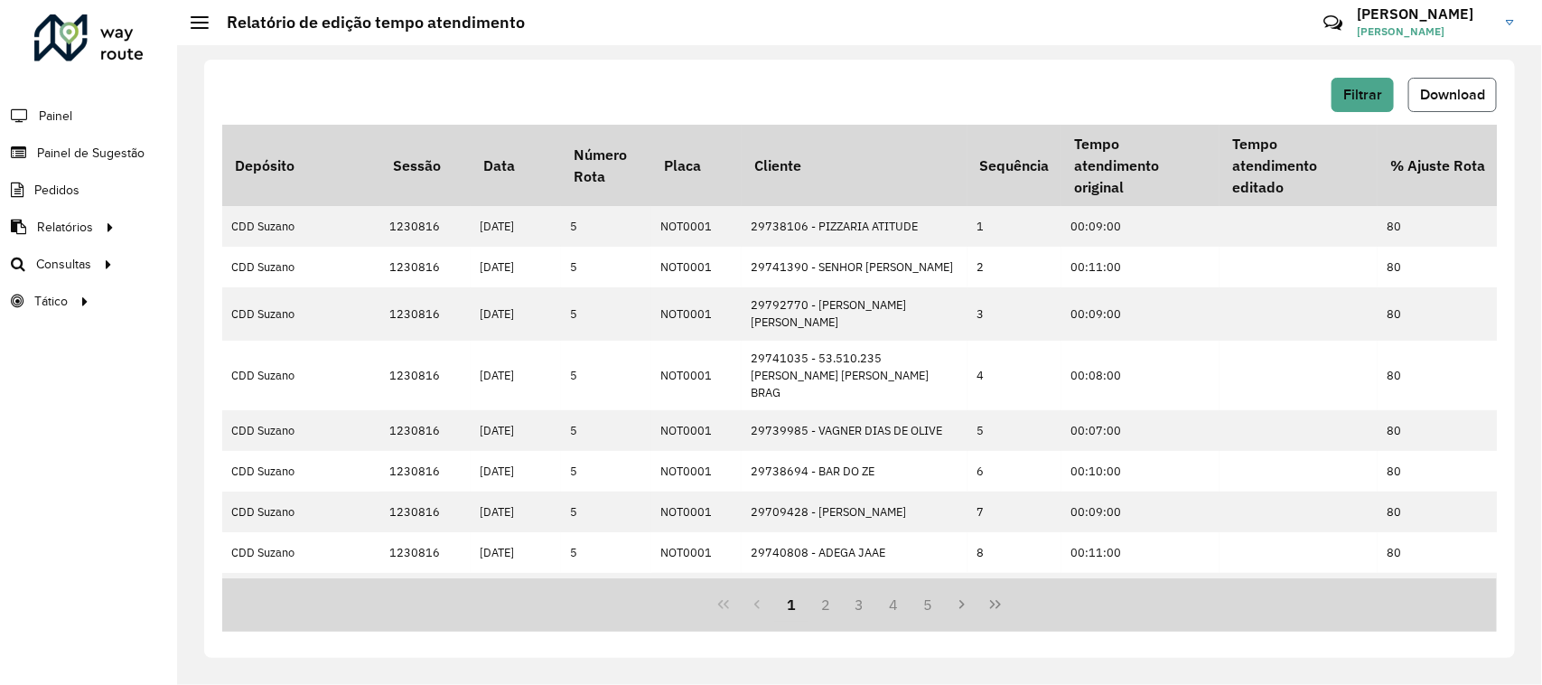
click at [1437, 97] on span "Download" at bounding box center [1452, 94] width 65 height 15
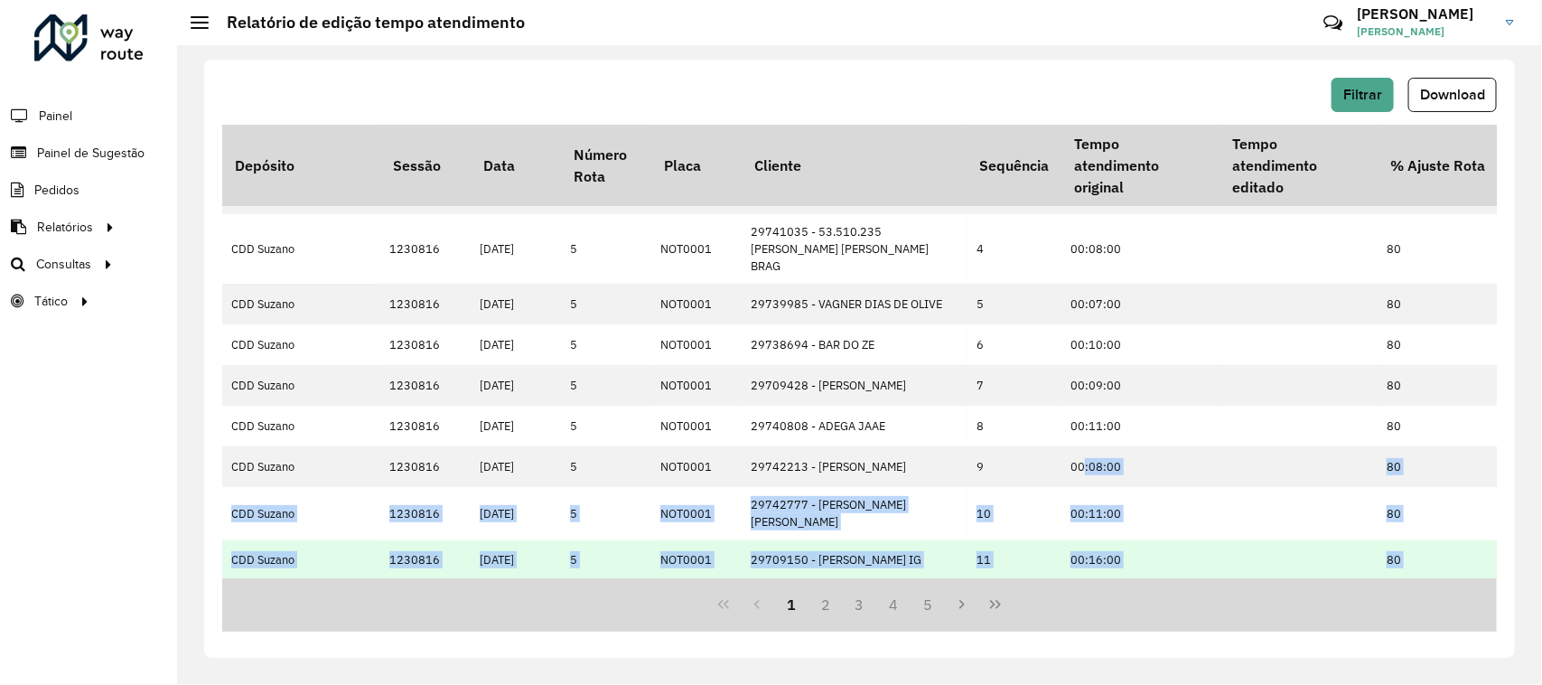
drag, startPoint x: 1085, startPoint y: 574, endPoint x: 1114, endPoint y: 565, distance: 30.3
click at [1114, 565] on tbody "CDD Suzano 1230816 18/08/2025 5 NOT0001 29738106 - PIZZARIA ATITUDE 1 00:09:00 …" at bounding box center [1116, 536] width 1788 height 915
